Goal: Information Seeking & Learning: Learn about a topic

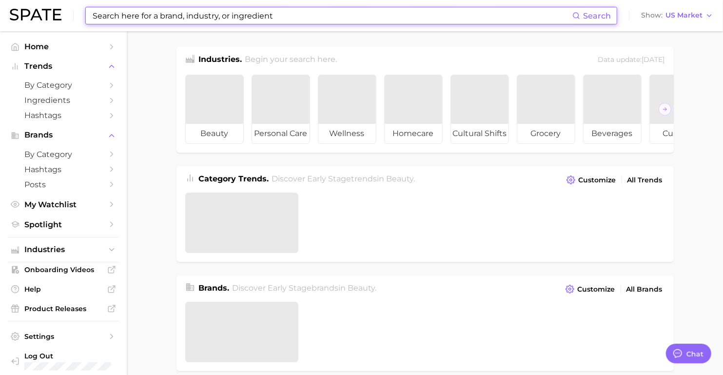
click at [267, 18] on input at bounding box center [332, 15] width 480 height 17
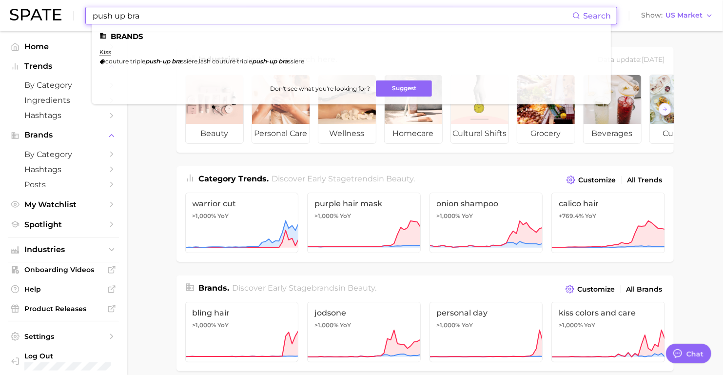
type input "push up bra"
